Goal: Navigation & Orientation: Find specific page/section

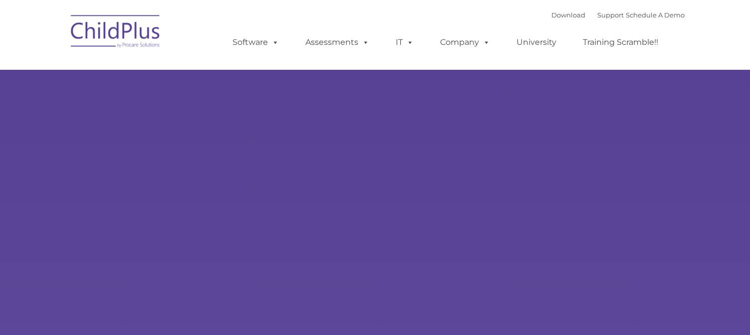
type input ""
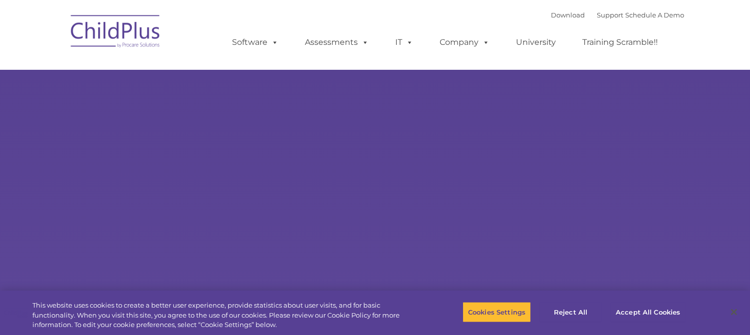
select select "MEDIUM"
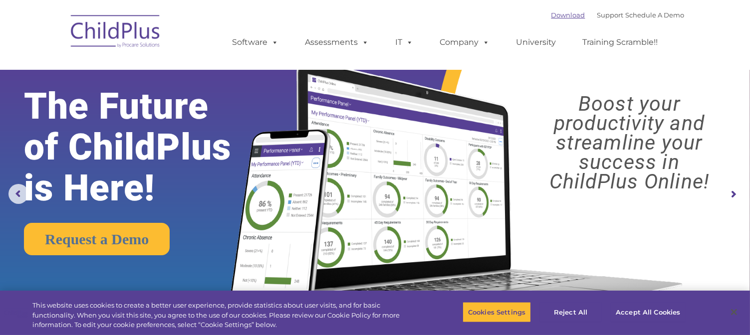
click at [561, 15] on link "Download" at bounding box center [568, 15] width 34 height 8
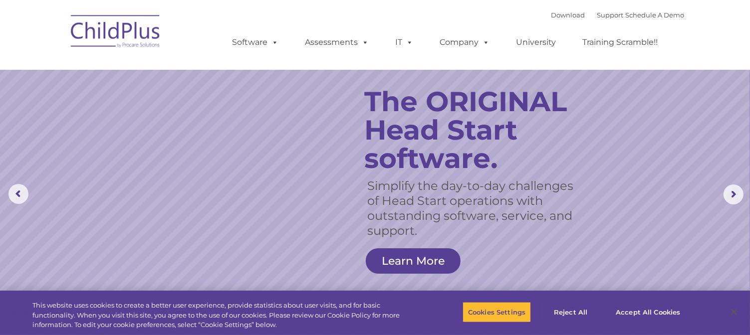
click at [303, 21] on div "Download Support | Schedule A Demo  MENU MENU Software ChildPlus: The original…" at bounding box center [449, 34] width 472 height 55
click at [731, 193] on rs-arrow at bounding box center [734, 195] width 20 height 20
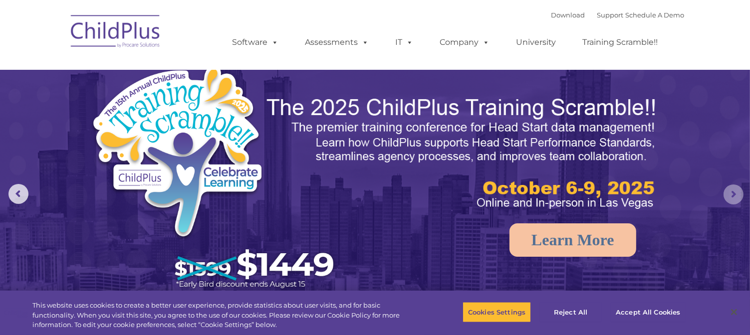
click at [731, 193] on rs-arrow at bounding box center [734, 195] width 20 height 20
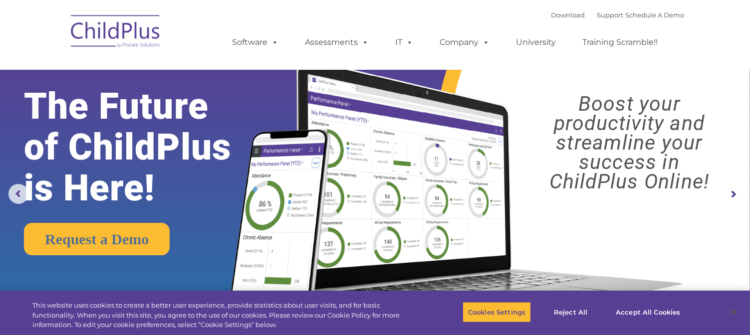
click at [731, 193] on rs-arrow at bounding box center [734, 195] width 20 height 20
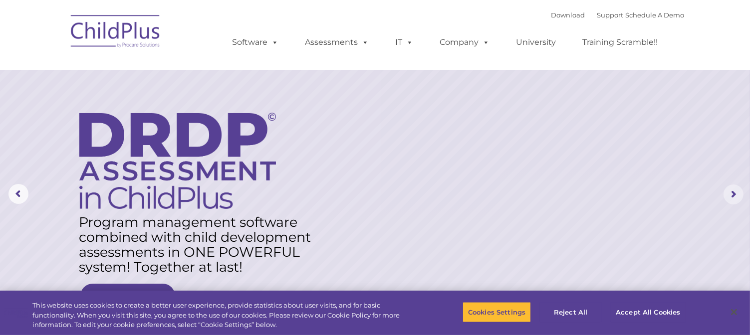
click at [733, 193] on rs-arrow at bounding box center [734, 195] width 20 height 20
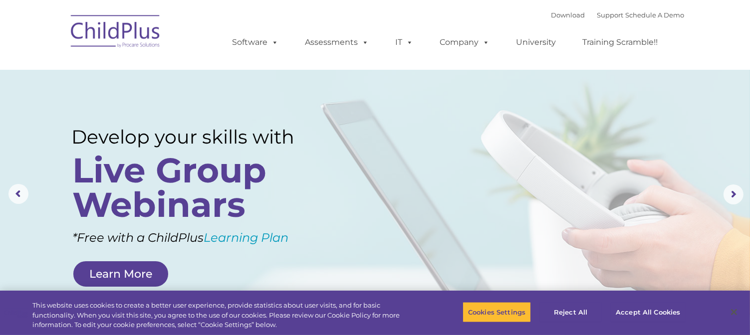
click at [138, 33] on img at bounding box center [116, 33] width 100 height 50
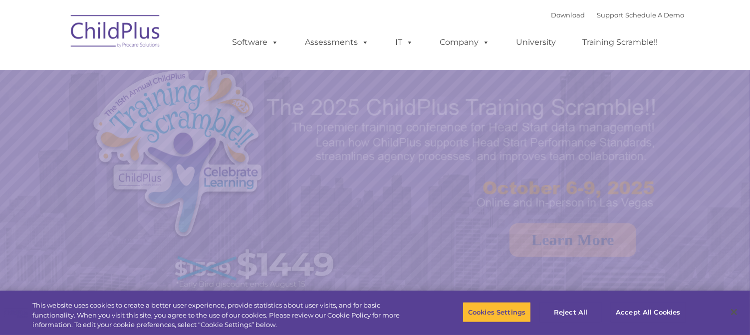
select select "MEDIUM"
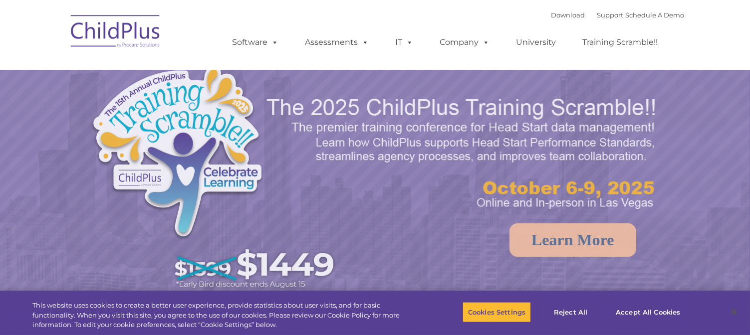
select select "MEDIUM"
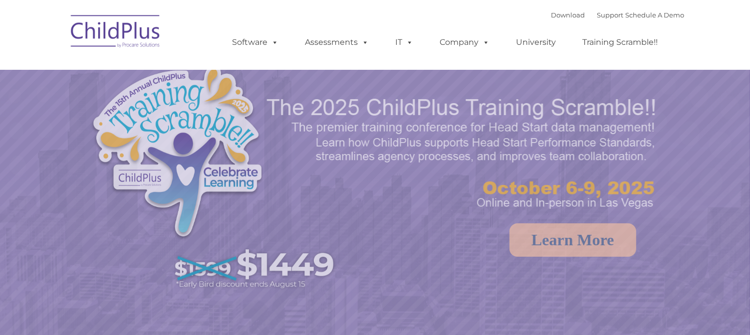
select select "MEDIUM"
